Goal: Task Accomplishment & Management: Use online tool/utility

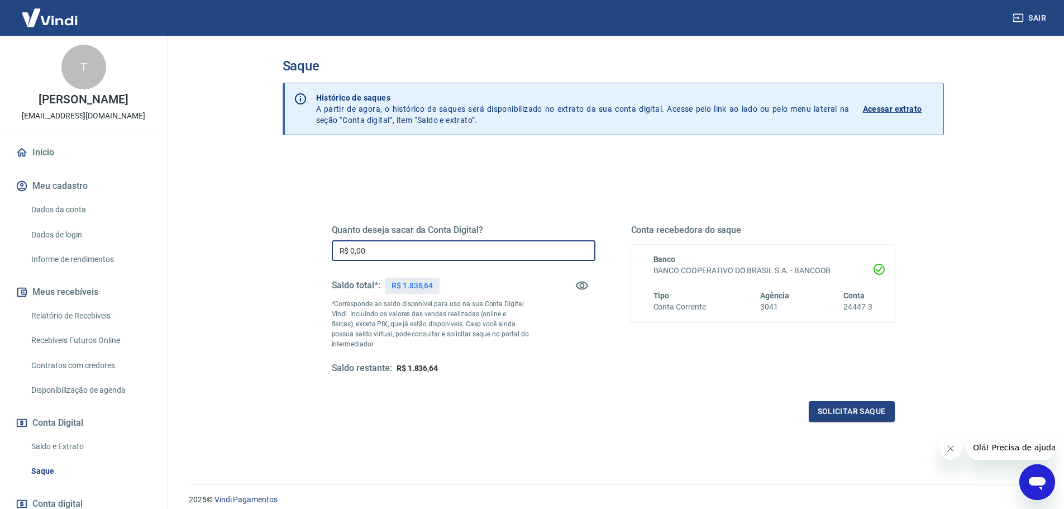
drag, startPoint x: 390, startPoint y: 244, endPoint x: 305, endPoint y: 237, distance: 84.6
click at [305, 237] on div "Quanto deseja sacar da Conta Digital? R$ 0,00 ​ Saldo total*: R$ 1.836,64 *Corr…" at bounding box center [613, 305] width 616 height 260
type input "R$ 1.836,64"
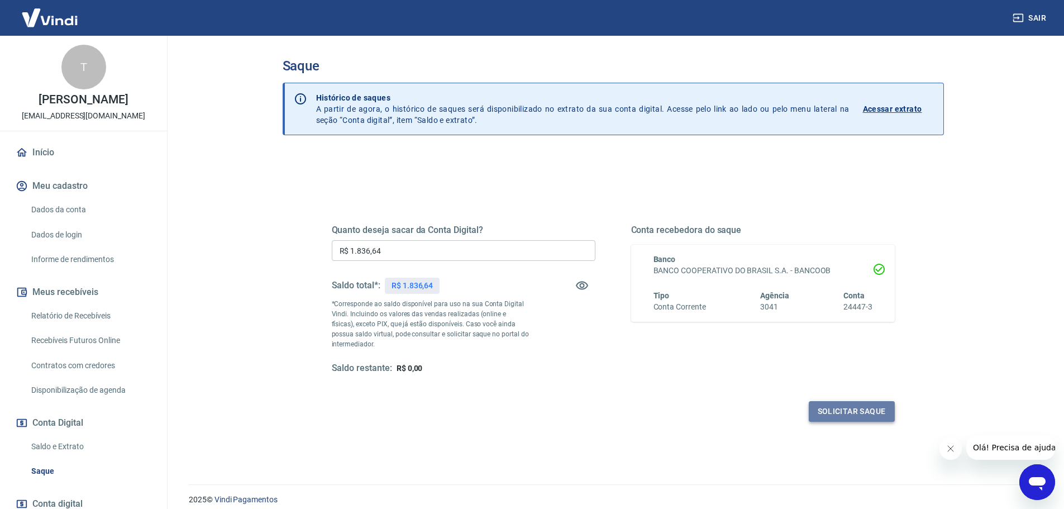
click at [831, 409] on button "Solicitar saque" at bounding box center [852, 411] width 86 height 21
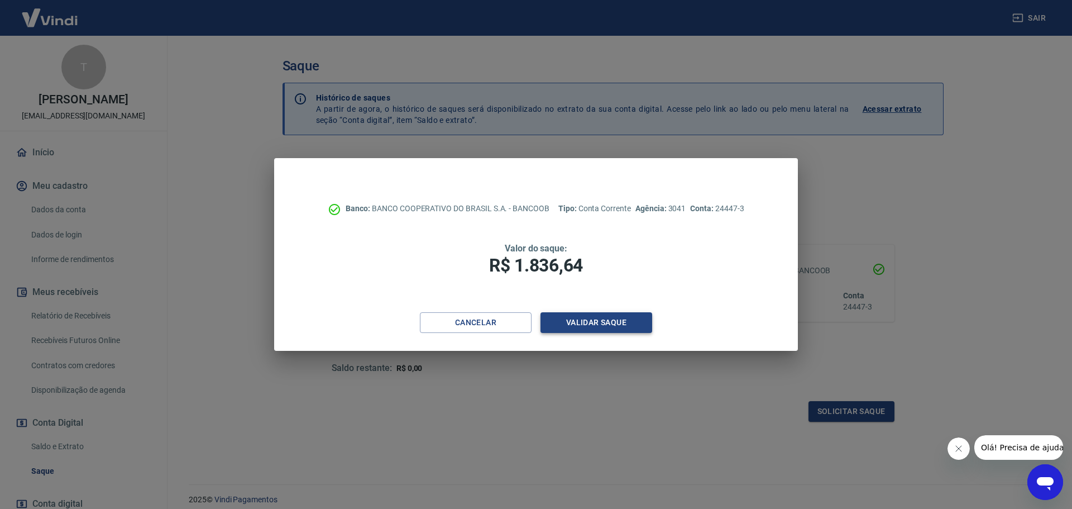
click at [572, 332] on button "Validar saque" at bounding box center [597, 322] width 112 height 21
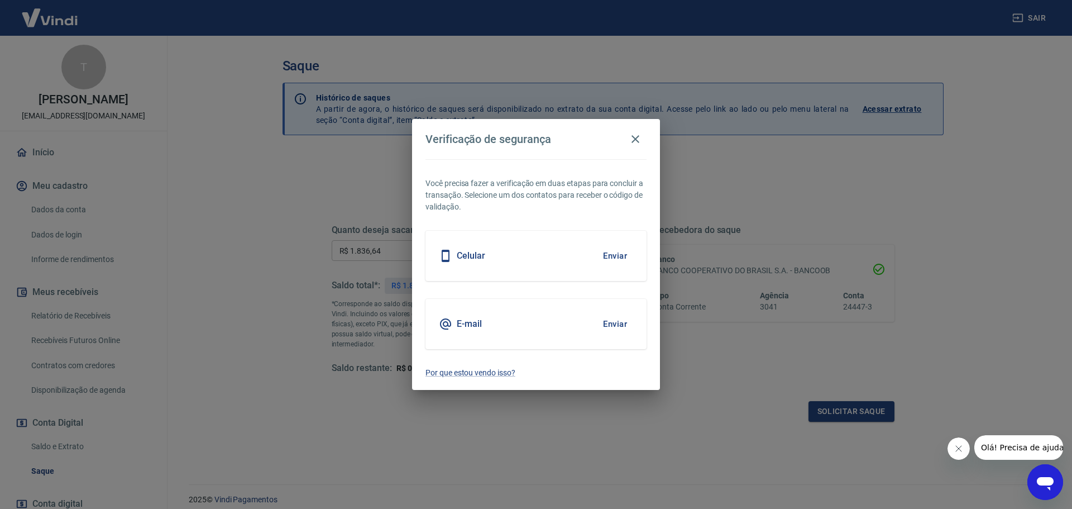
click at [619, 321] on button "Enviar" at bounding box center [615, 323] width 36 height 23
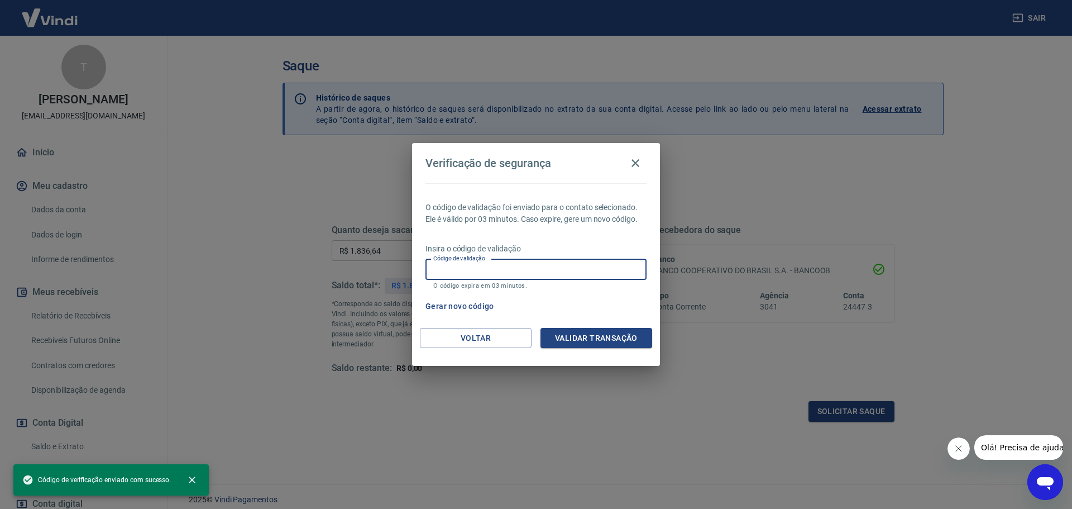
click at [570, 274] on input "Código de validação" at bounding box center [535, 269] width 221 height 21
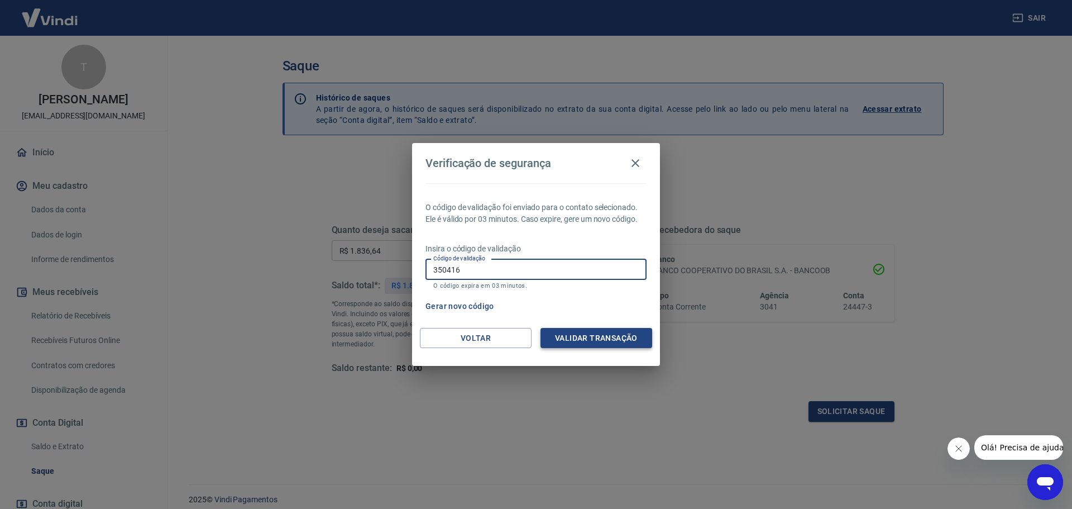
type input "350416"
click at [585, 337] on button "Validar transação" at bounding box center [597, 338] width 112 height 21
